Goal: Information Seeking & Learning: Learn about a topic

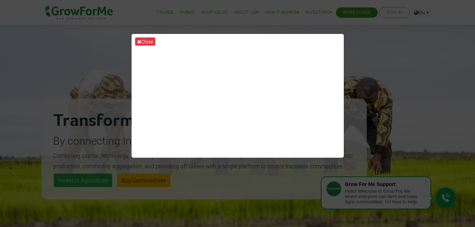
click at [401, 43] on div "Close" at bounding box center [237, 113] width 475 height 227
click at [142, 41] on button "Close" at bounding box center [145, 42] width 20 height 8
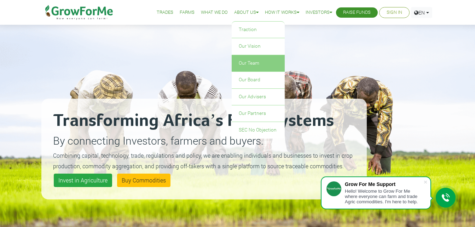
click at [246, 59] on link "Our Team" at bounding box center [258, 63] width 53 height 16
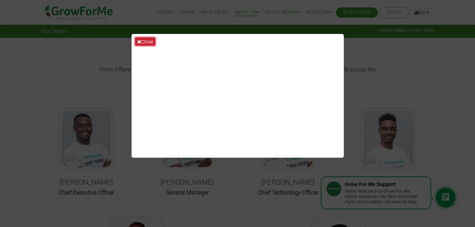
click at [142, 40] on button "Close" at bounding box center [145, 42] width 20 height 8
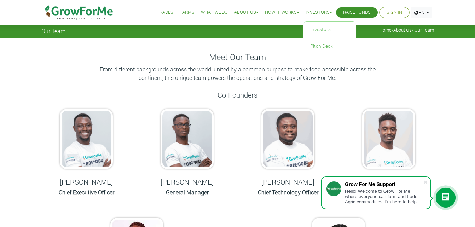
click at [321, 12] on link "Investors" at bounding box center [319, 12] width 27 height 7
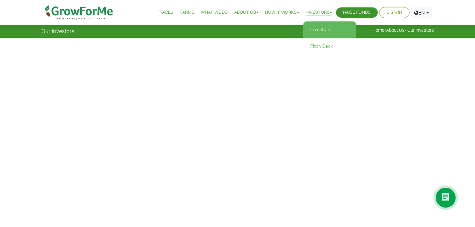
click at [315, 28] on link "Investors" at bounding box center [329, 30] width 53 height 16
